Goal: Task Accomplishment & Management: Complete application form

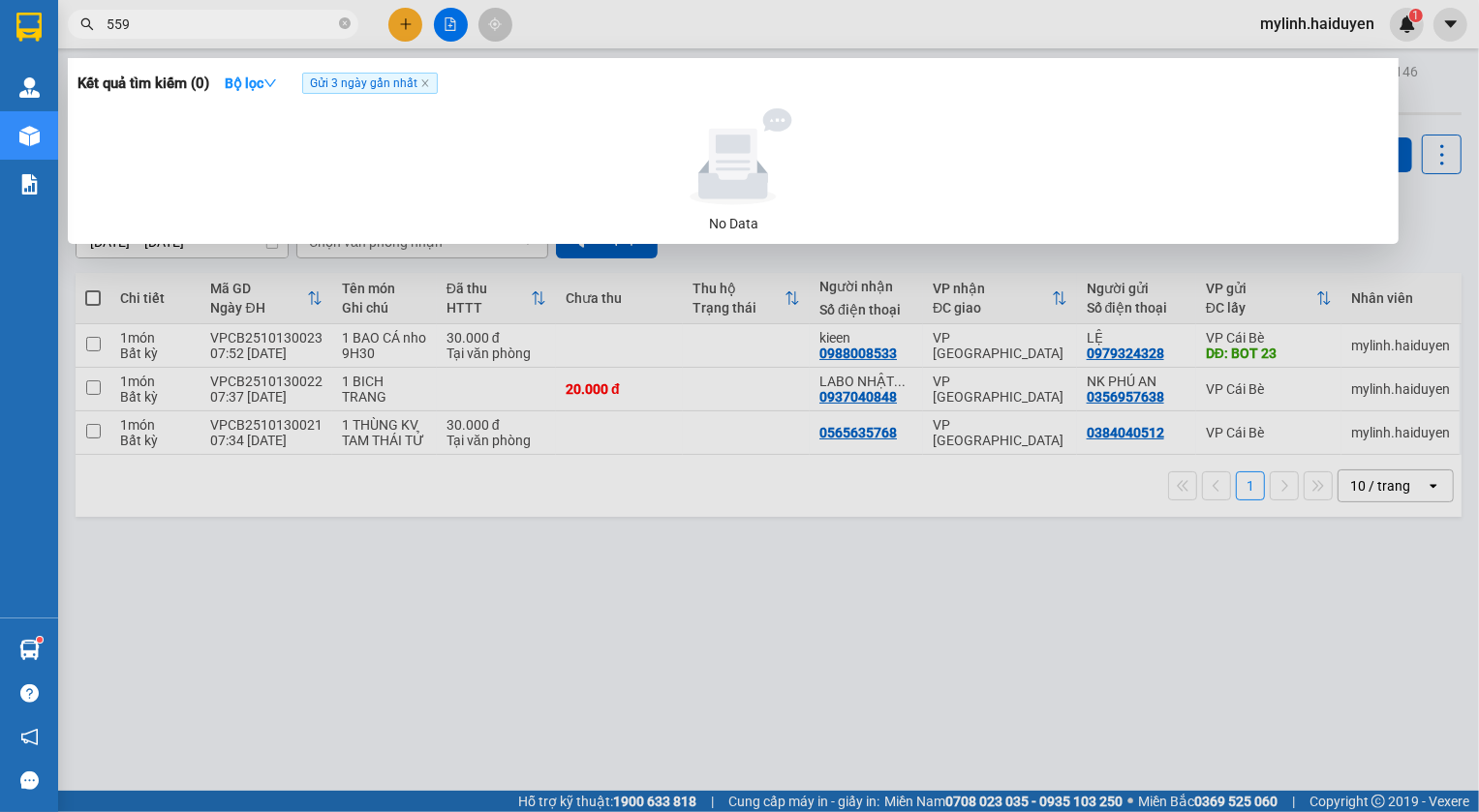
type input "5596"
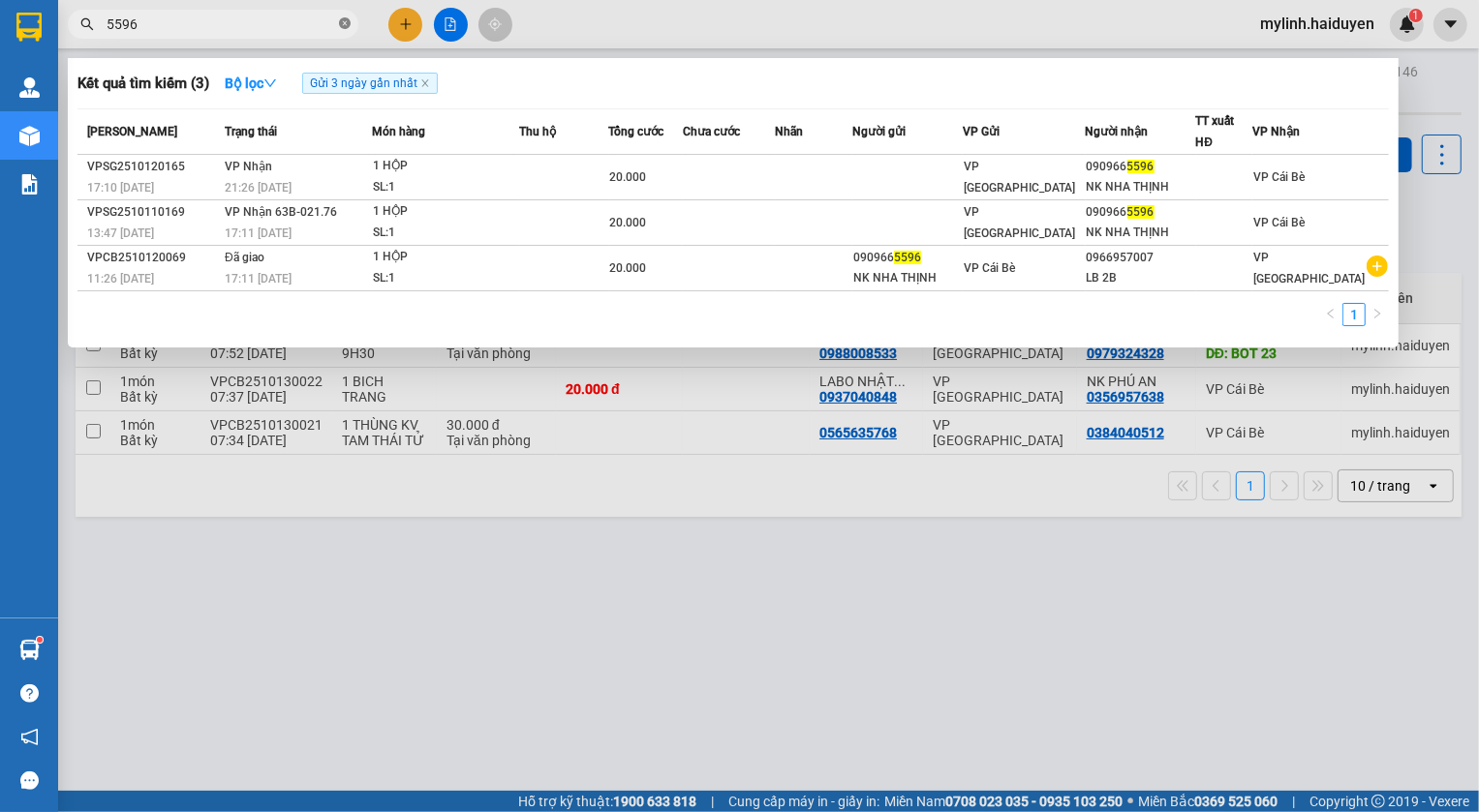
click at [347, 29] on span at bounding box center [344, 24] width 12 height 18
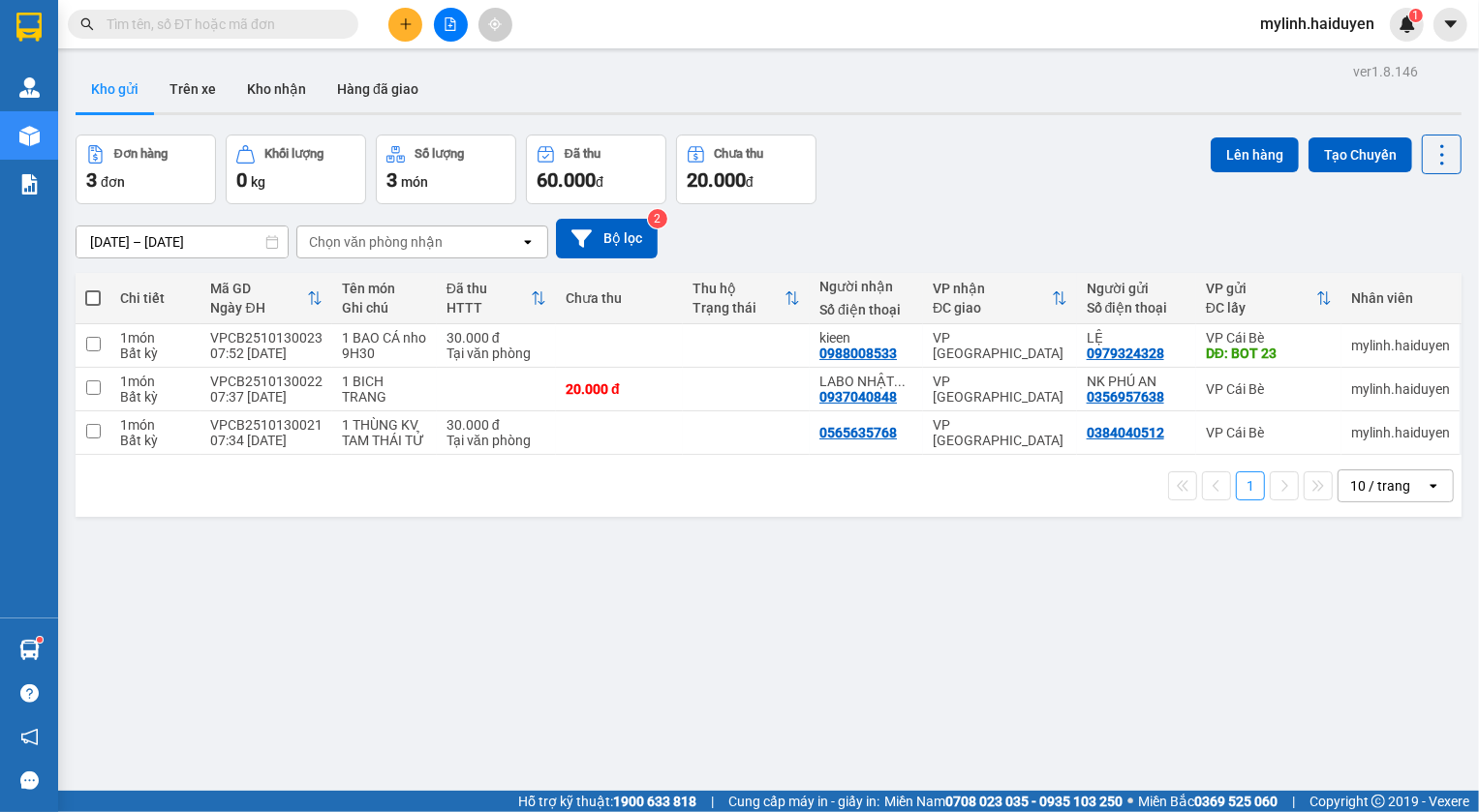
click at [204, 29] on input "text" at bounding box center [221, 24] width 229 height 21
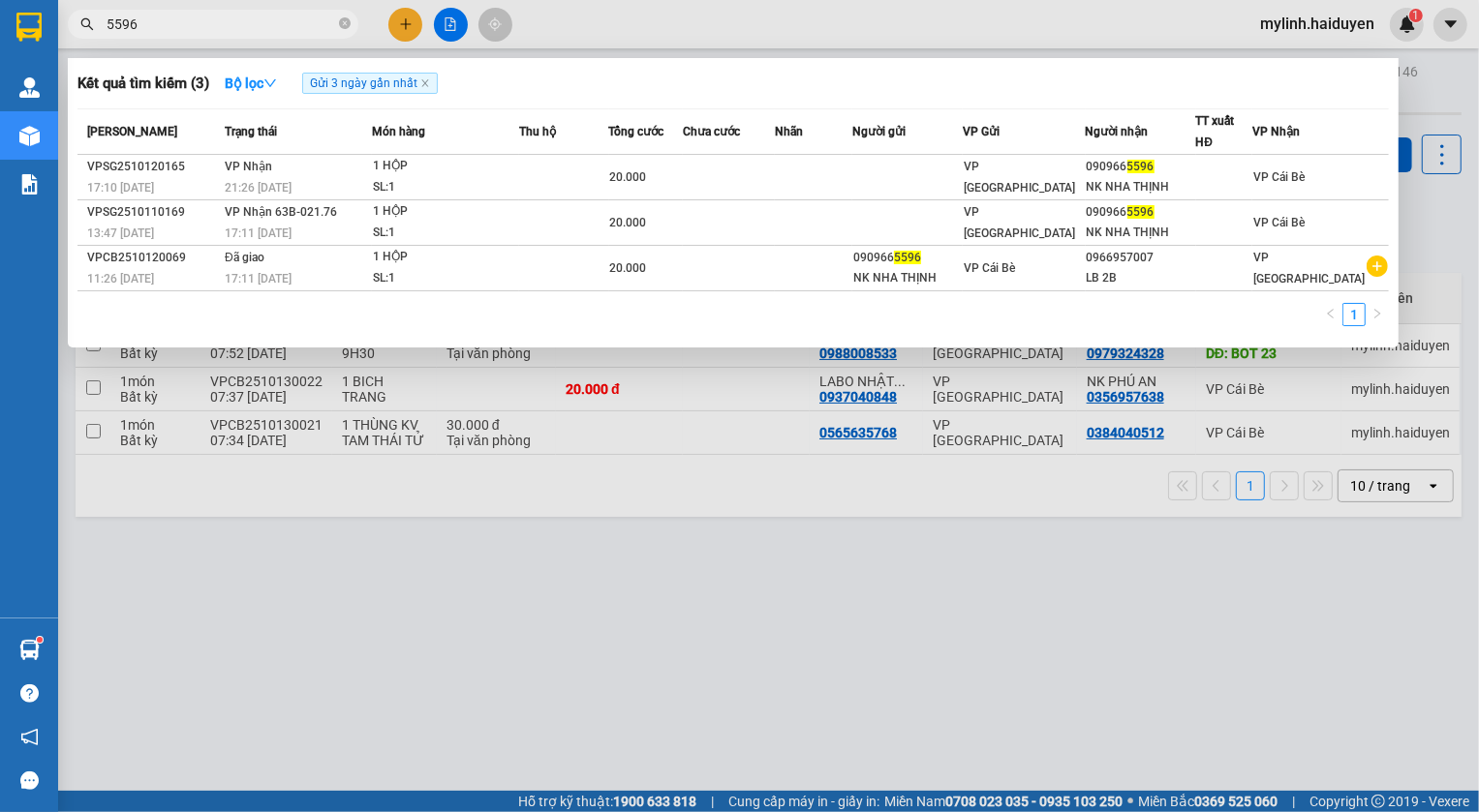
type input "5596"
click at [346, 27] on icon "close-circle" at bounding box center [344, 23] width 12 height 12
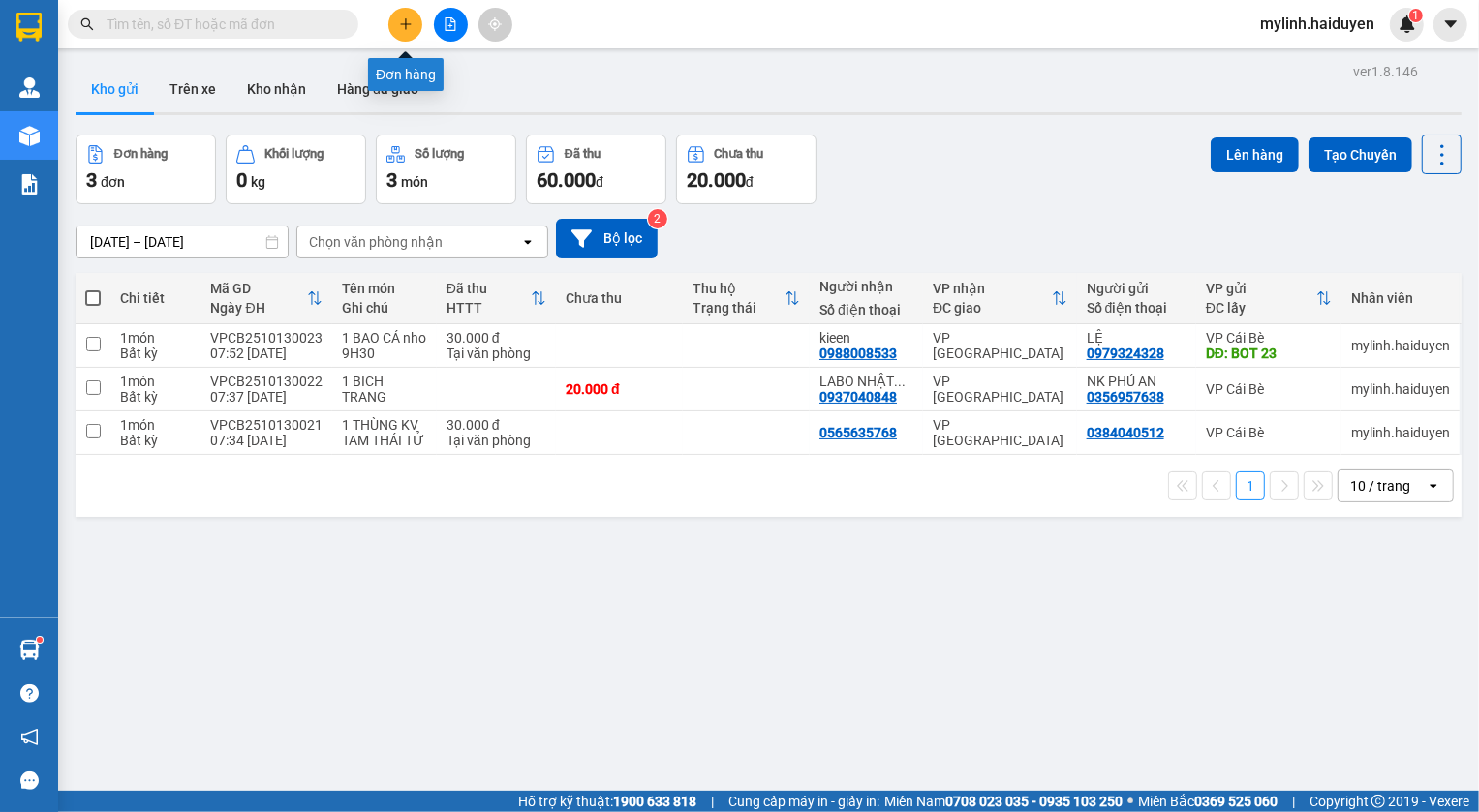
click at [395, 21] on button at bounding box center [405, 24] width 34 height 34
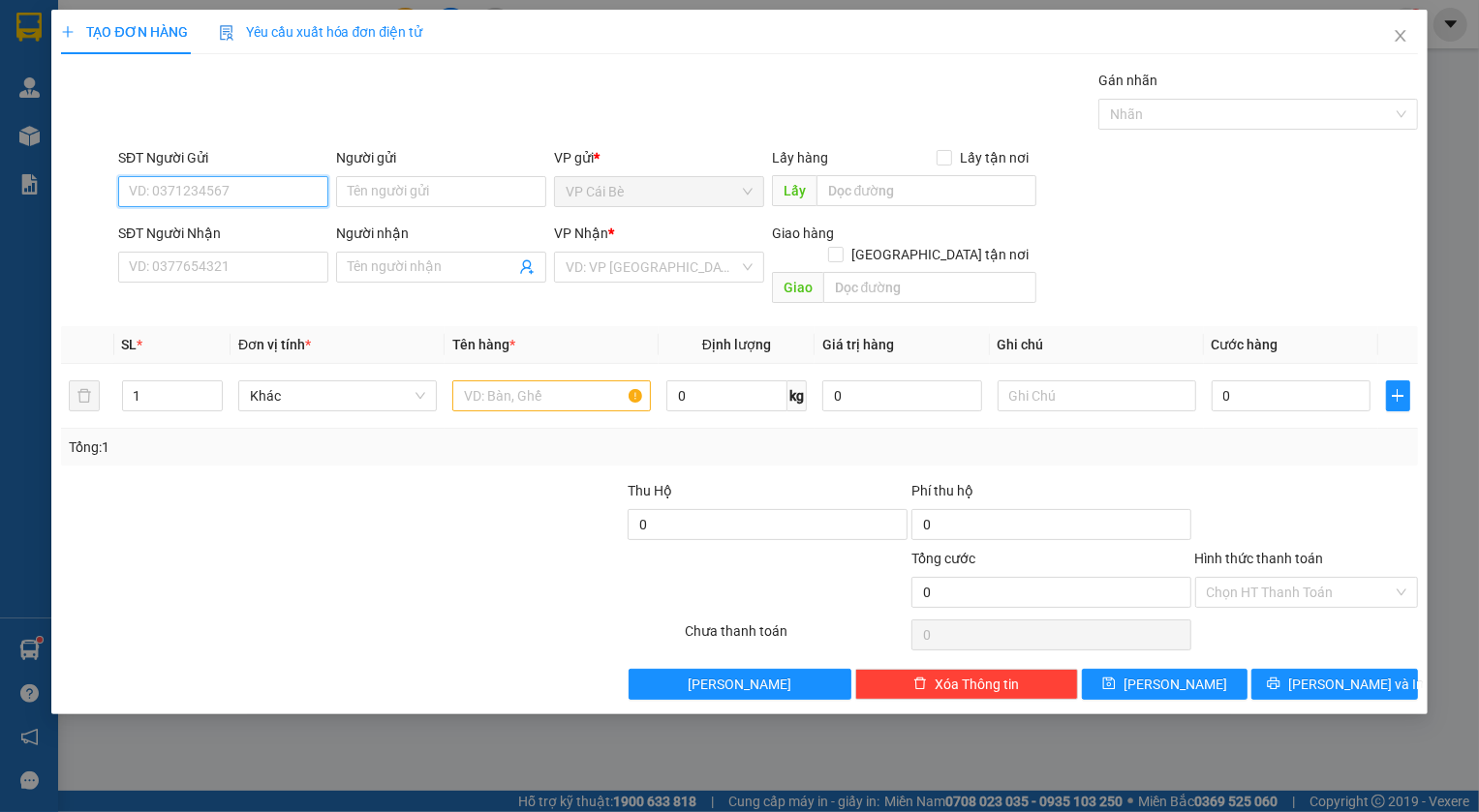
click at [247, 199] on input "SĐT Người Gửi" at bounding box center [223, 192] width 210 height 31
click at [184, 228] on div "0338154208" at bounding box center [223, 230] width 187 height 21
type input "0338154208"
type input "0388447573"
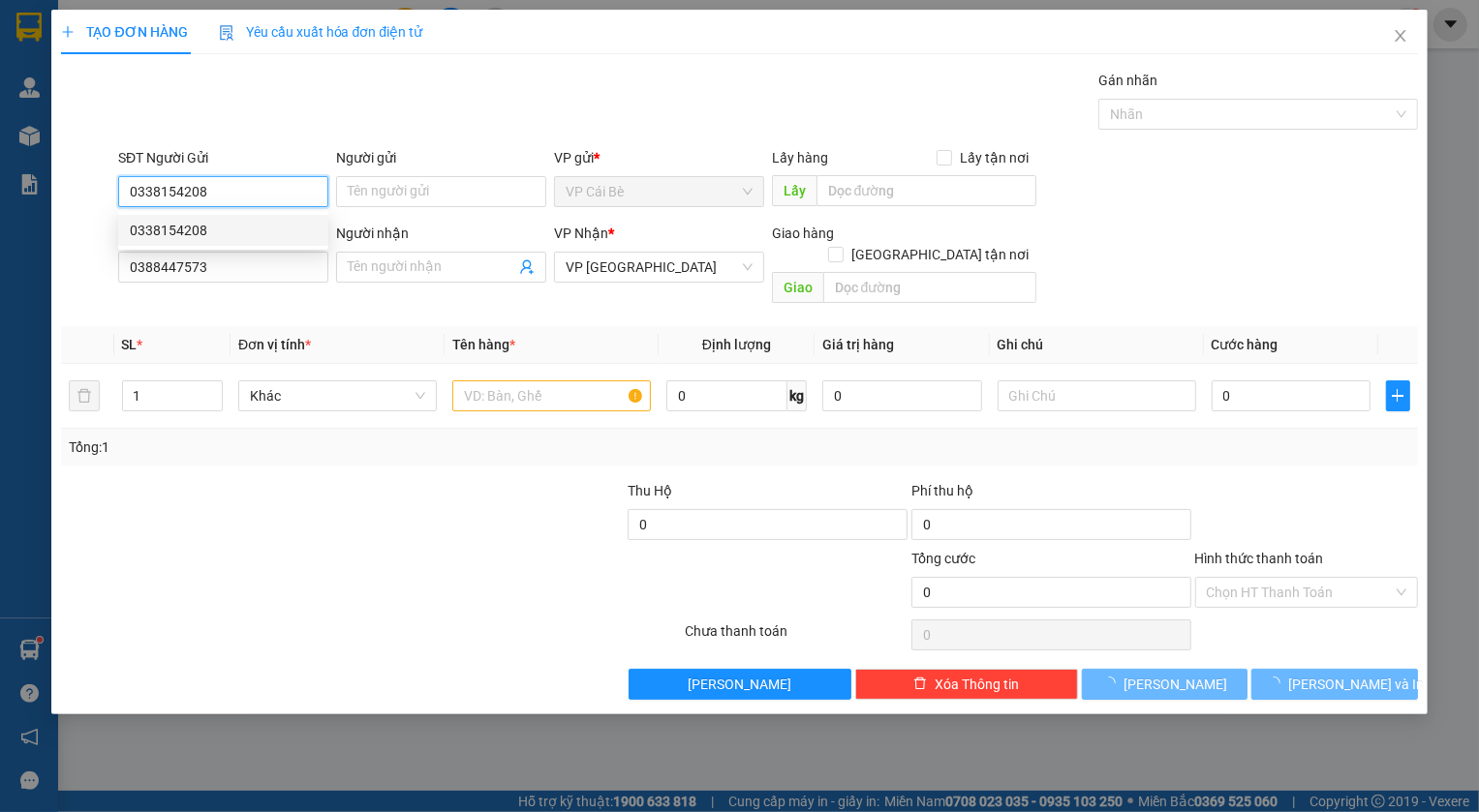
type input "20.000"
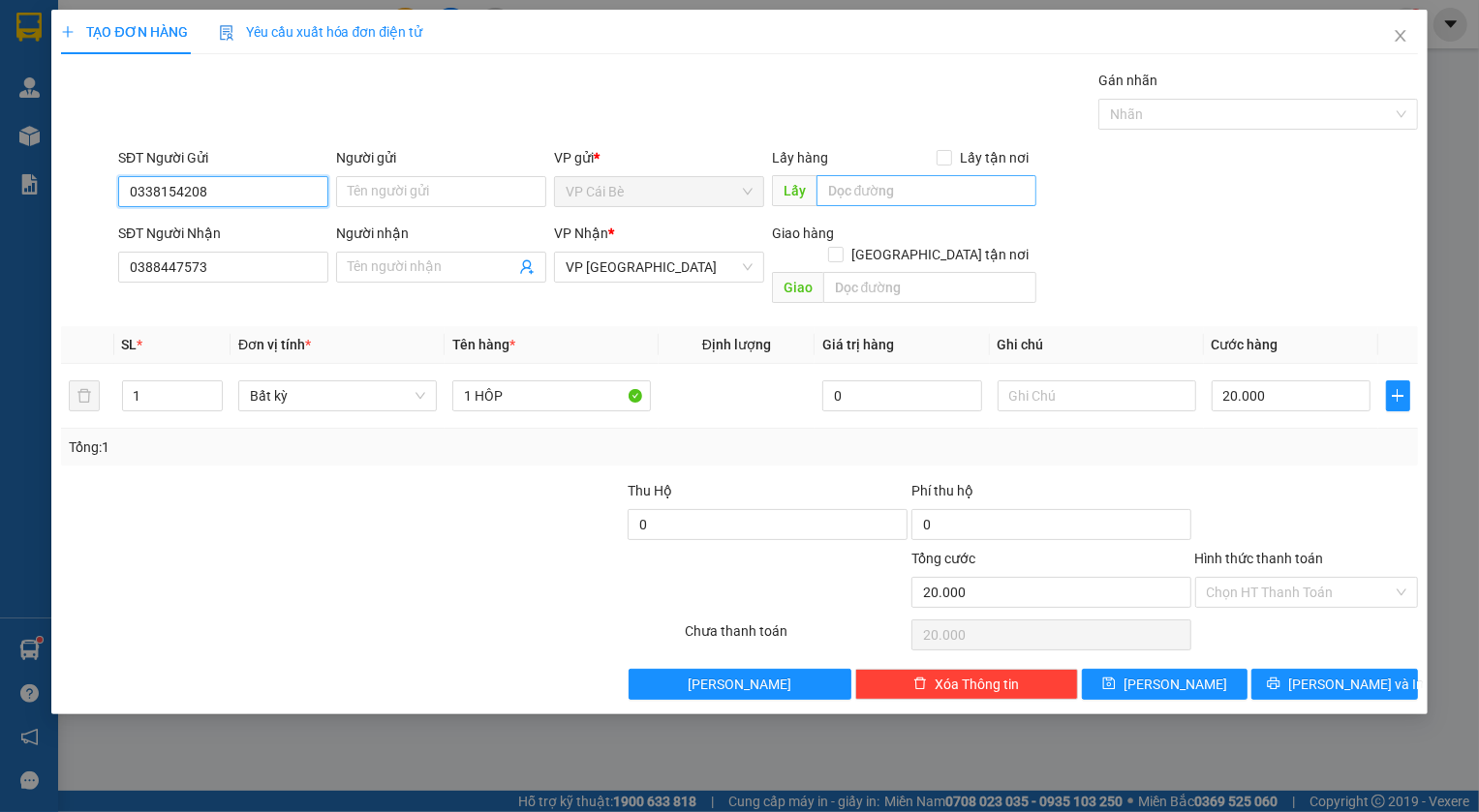
type input "0338154208"
click at [839, 194] on input "text" at bounding box center [926, 191] width 220 height 31
type input "mai thảo"
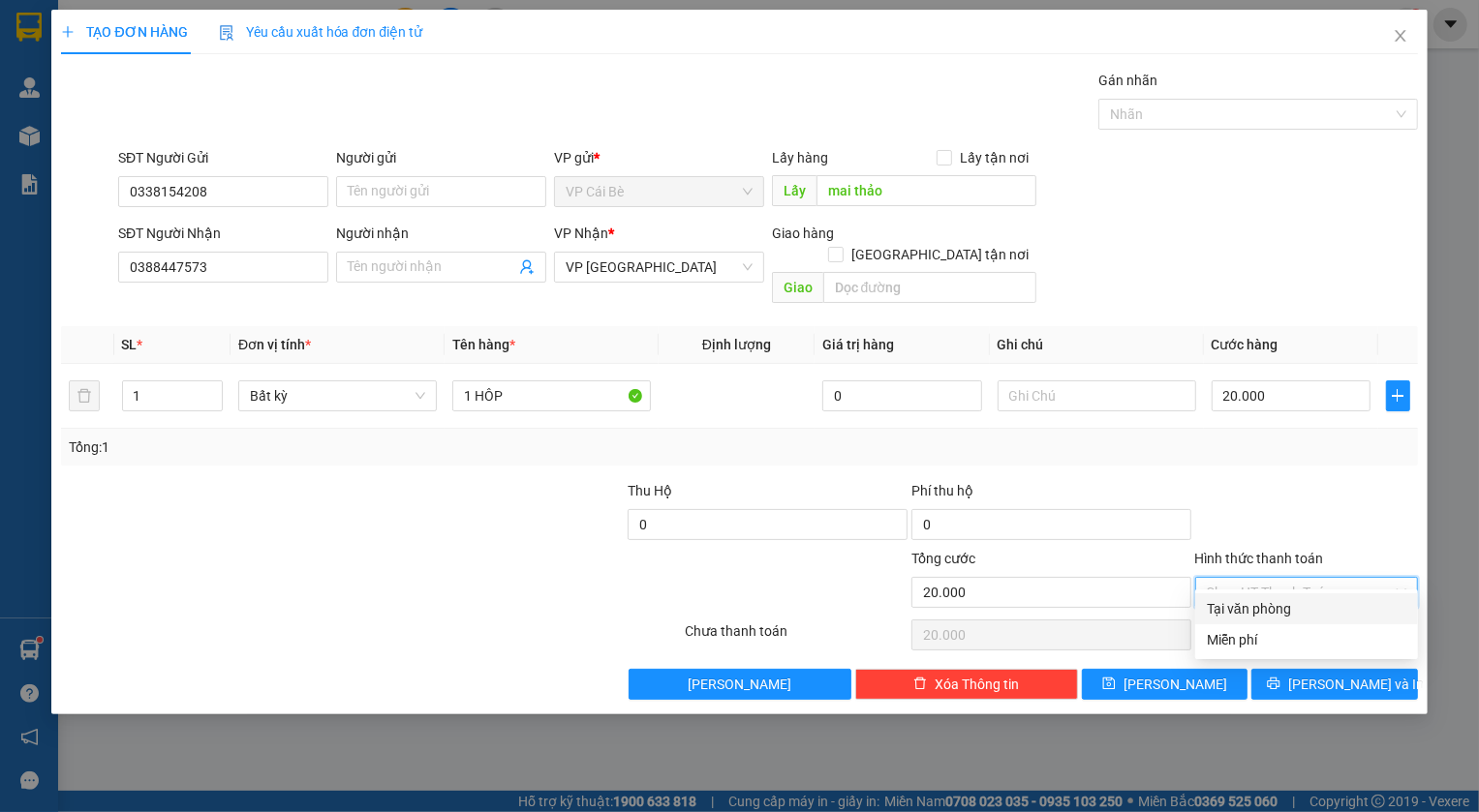
click at [1267, 580] on input "Hình thức thanh toán" at bounding box center [1300, 592] width 186 height 29
click at [1245, 610] on div "Tại văn phòng" at bounding box center [1307, 609] width 199 height 21
type input "0"
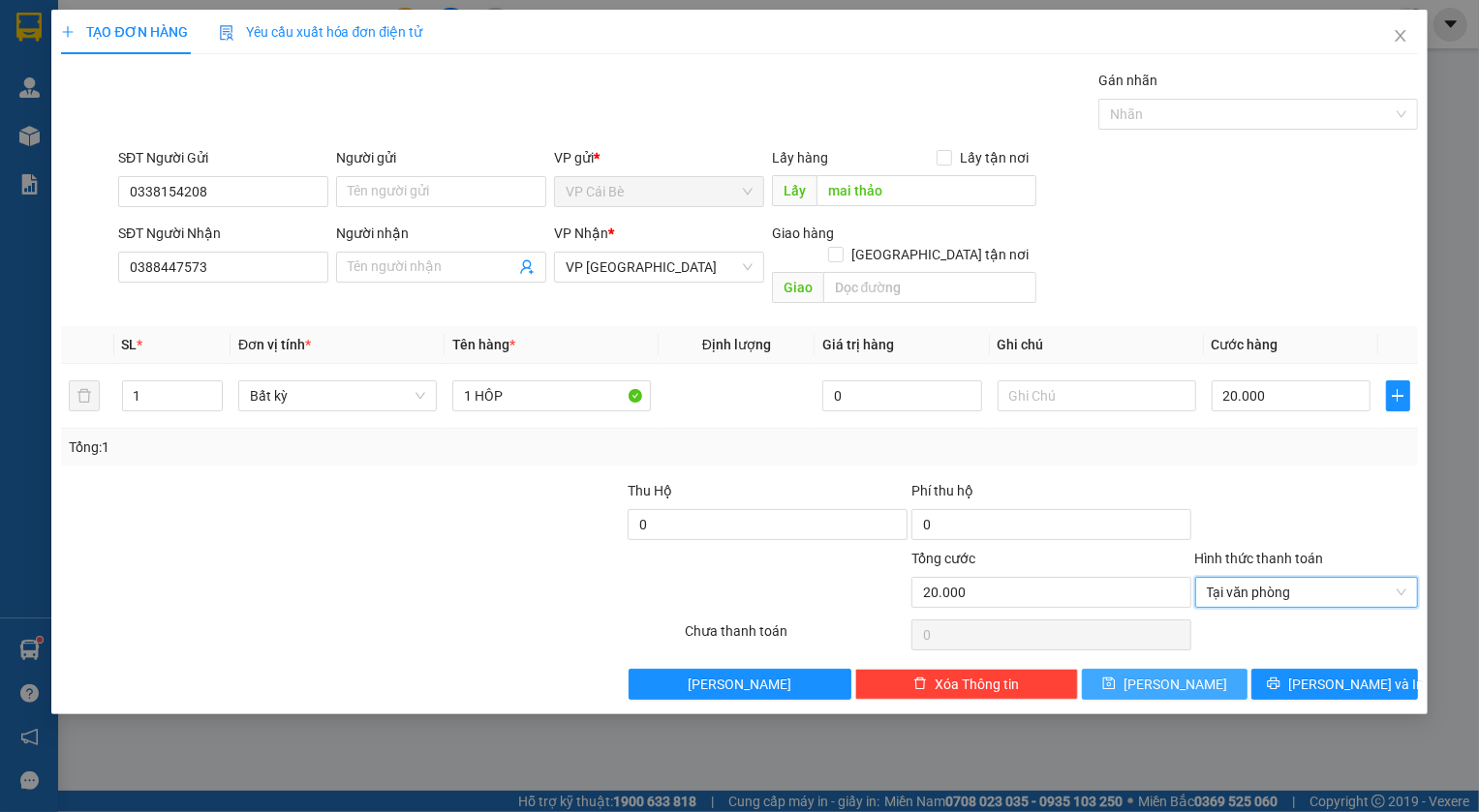
click at [1203, 669] on button "[PERSON_NAME]" at bounding box center [1165, 685] width 166 height 31
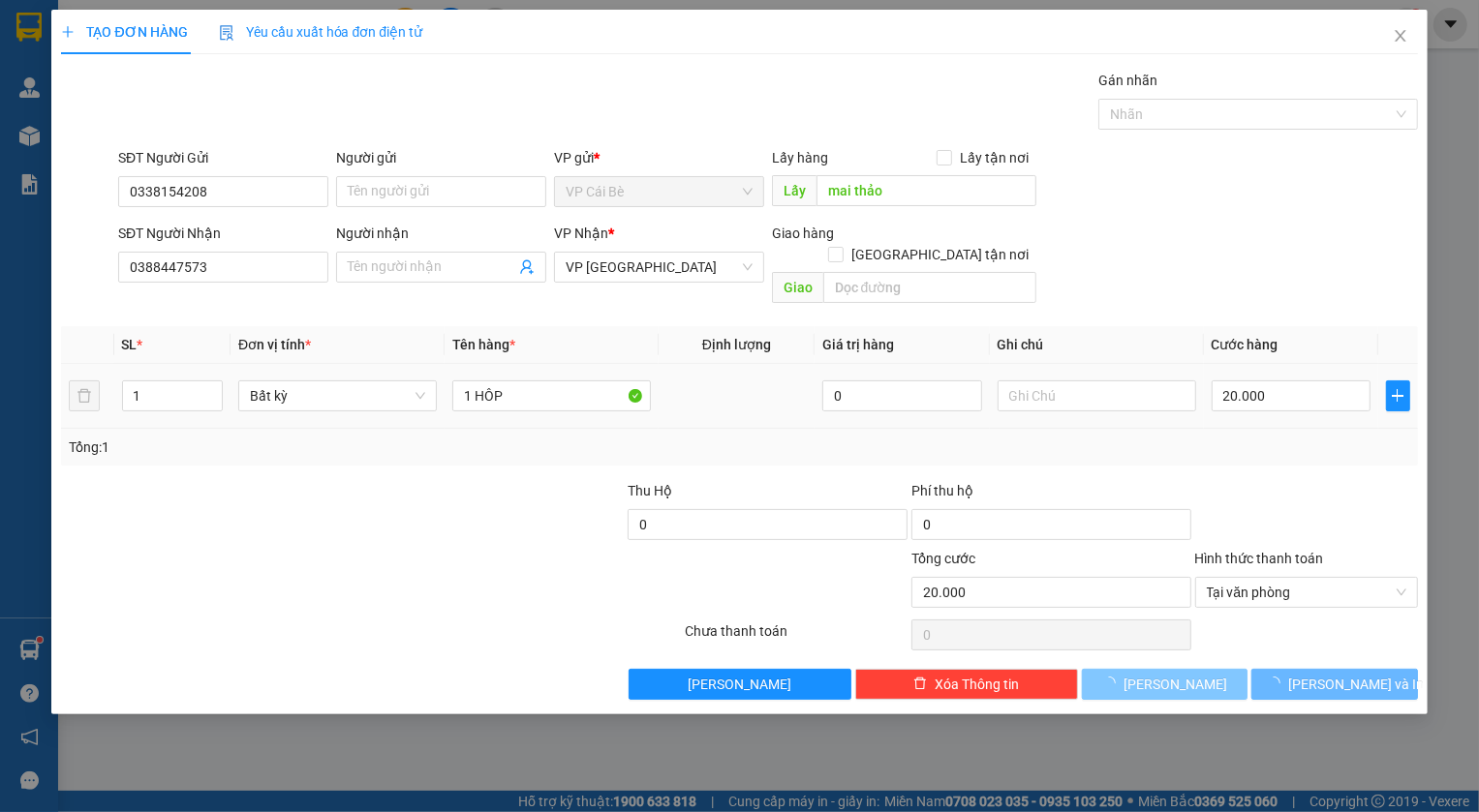
type input "0"
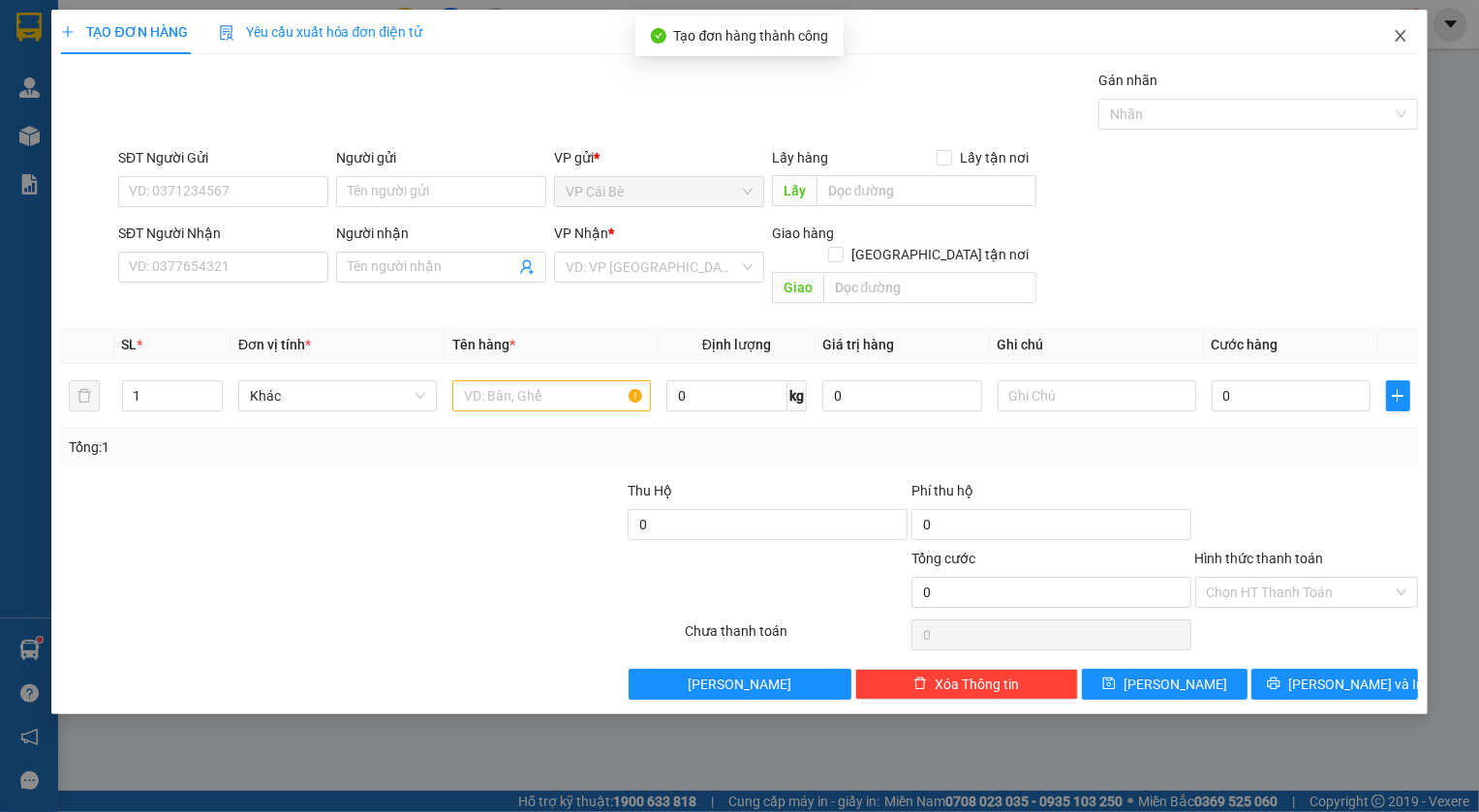
click at [1404, 35] on icon "close" at bounding box center [1401, 36] width 16 height 16
